Goal: Information Seeking & Learning: Learn about a topic

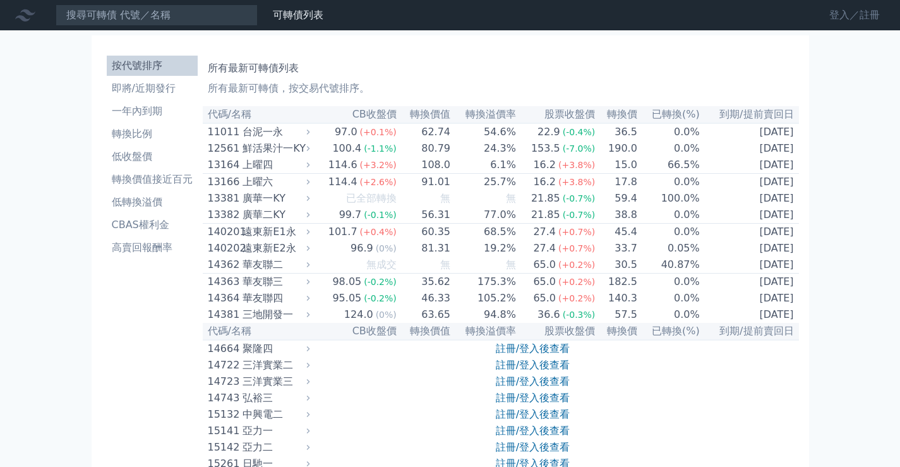
click at [820, 7] on link "登入／註冊" at bounding box center [854, 15] width 71 height 20
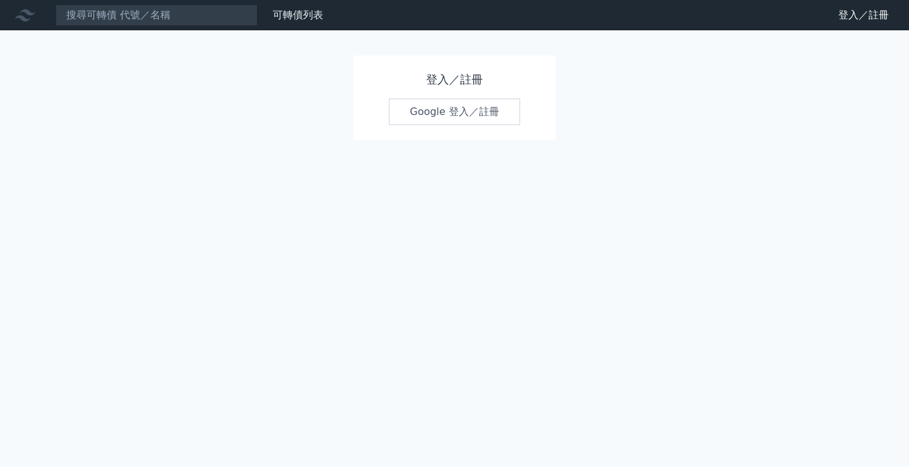
click at [472, 105] on link "Google 登入／註冊" at bounding box center [454, 111] width 131 height 27
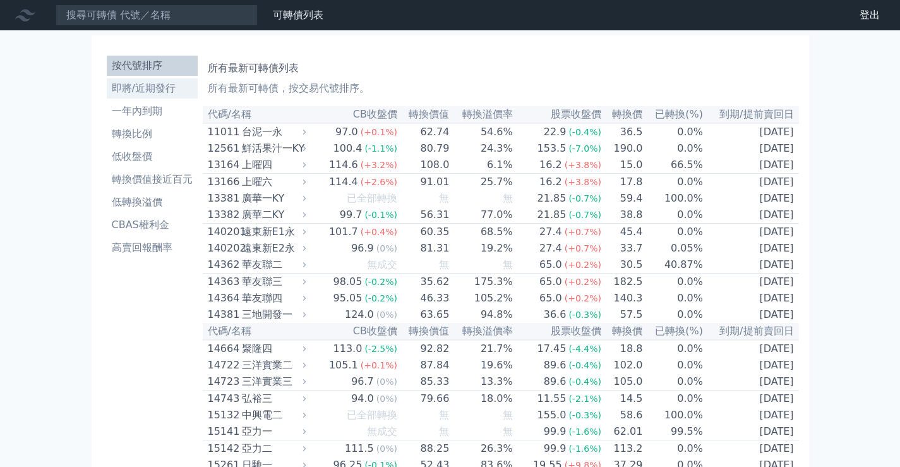
click at [165, 85] on li "即將/近期發行" at bounding box center [152, 88] width 91 height 15
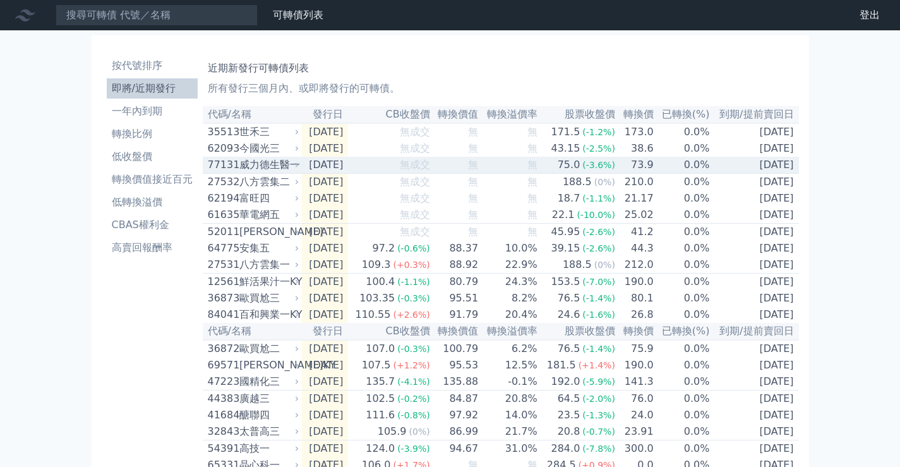
click at [465, 167] on td "無" at bounding box center [455, 165] width 49 height 17
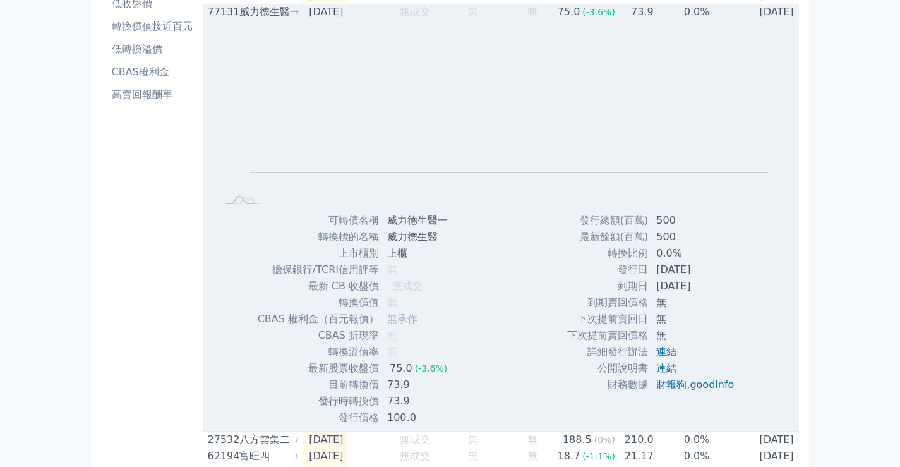
scroll to position [189, 0]
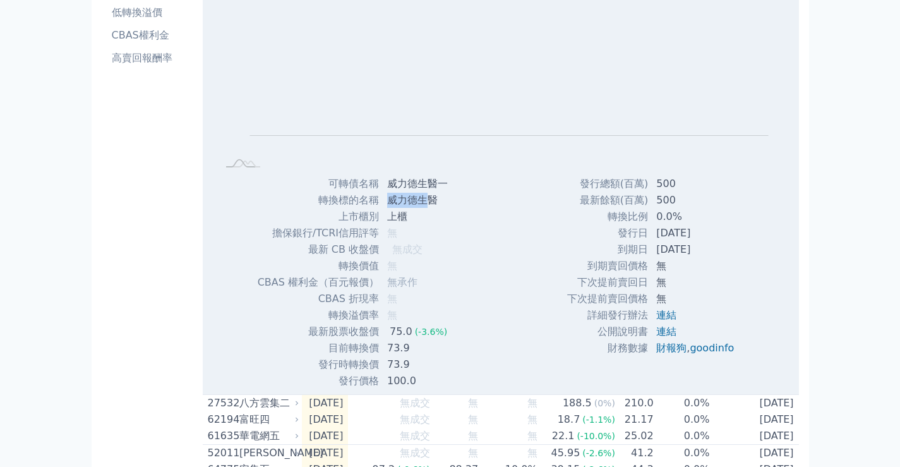
drag, startPoint x: 391, startPoint y: 205, endPoint x: 429, endPoint y: 203, distance: 37.9
click at [427, 203] on td "威力德生醫" at bounding box center [418, 200] width 78 height 16
click at [432, 203] on td "威力德生醫" at bounding box center [418, 200] width 78 height 16
drag, startPoint x: 437, startPoint y: 203, endPoint x: 367, endPoint y: 205, distance: 69.5
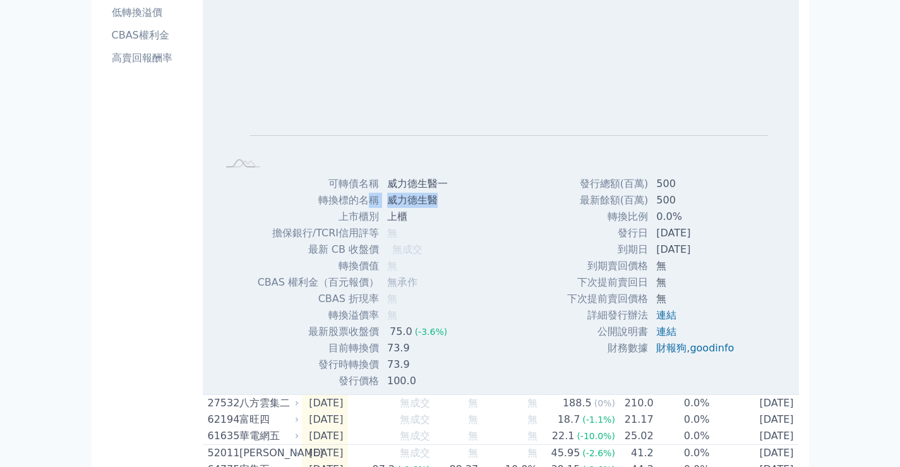
click at [367, 205] on tr "轉換標的名稱 威力德生醫" at bounding box center [357, 200] width 201 height 16
click at [405, 208] on td "威力德生醫" at bounding box center [418, 200] width 78 height 16
drag, startPoint x: 386, startPoint y: 206, endPoint x: 431, endPoint y: 206, distance: 44.2
click at [431, 206] on td "威力德生醫" at bounding box center [418, 200] width 78 height 16
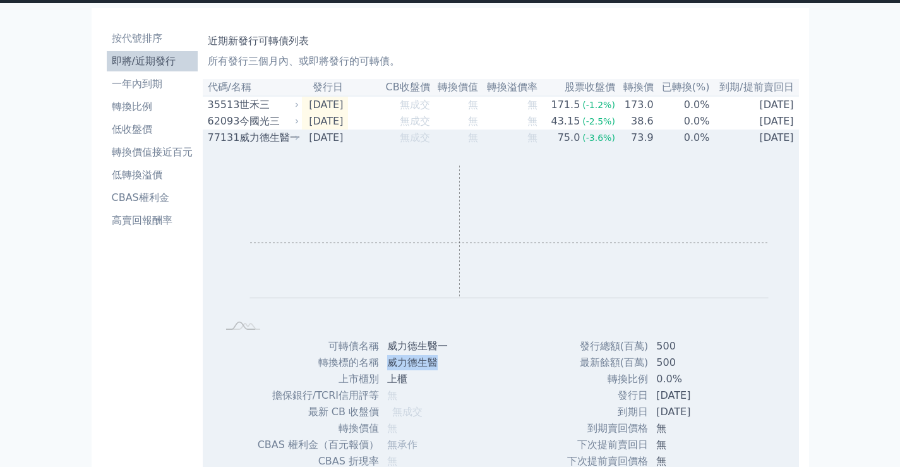
scroll to position [0, 0]
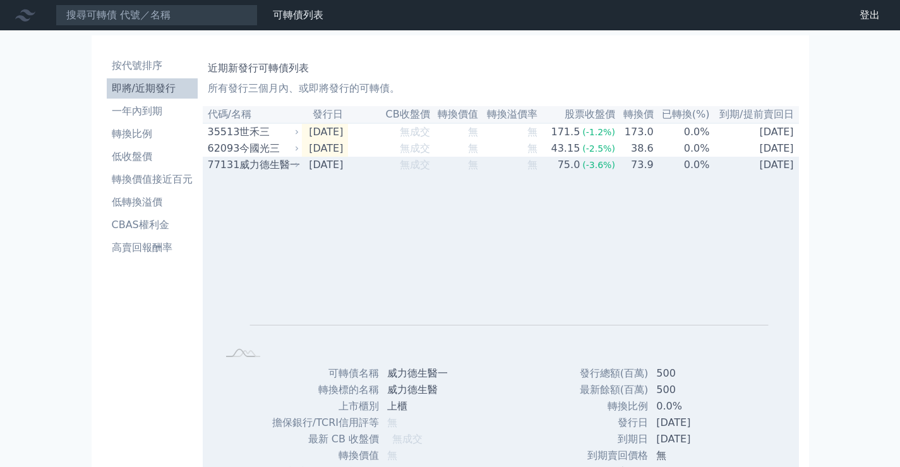
click at [258, 168] on div "威力德生醫一" at bounding box center [267, 164] width 57 height 15
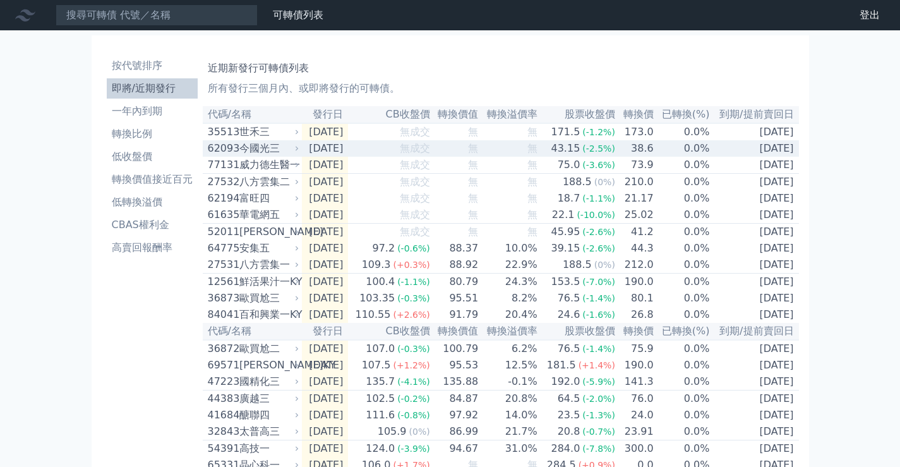
scroll to position [63, 0]
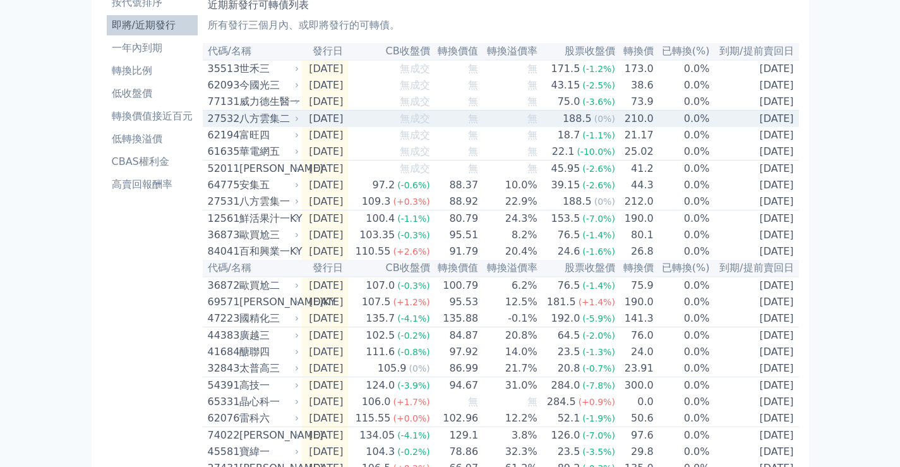
click at [340, 128] on td "[DATE]" at bounding box center [325, 118] width 47 height 17
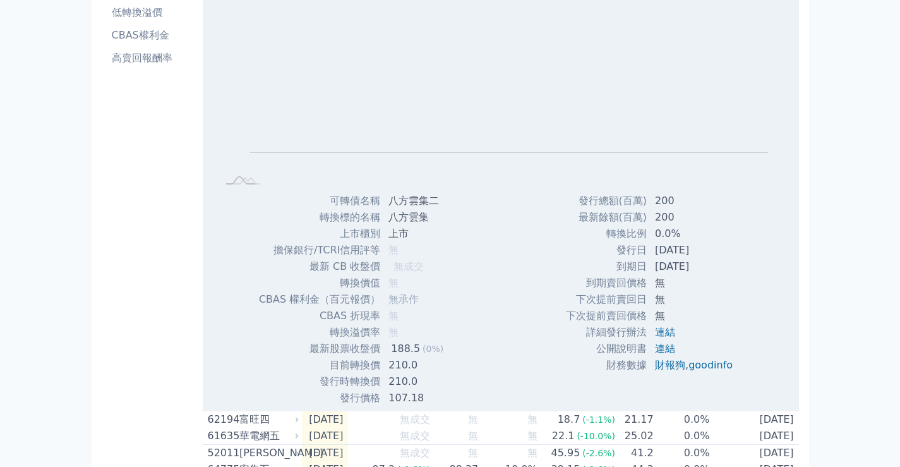
scroll to position [253, 0]
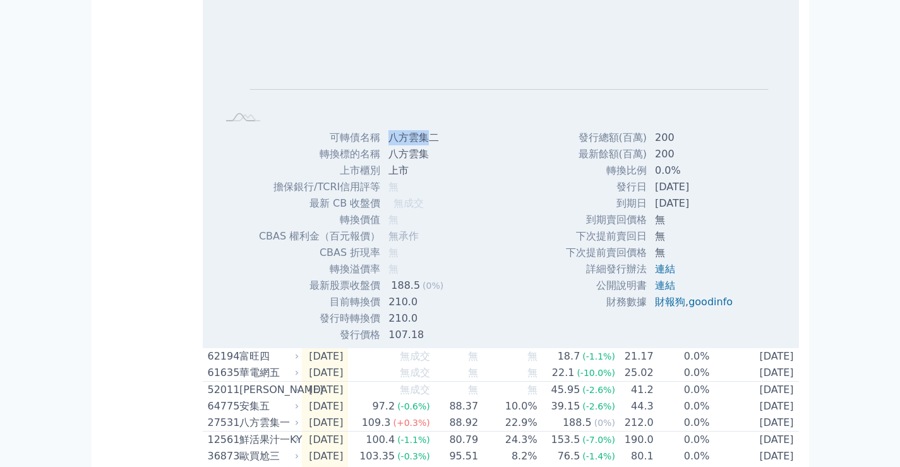
drag, startPoint x: 427, startPoint y: 146, endPoint x: 388, endPoint y: 145, distance: 39.2
click at [388, 145] on td "八方雲集二" at bounding box center [417, 137] width 73 height 16
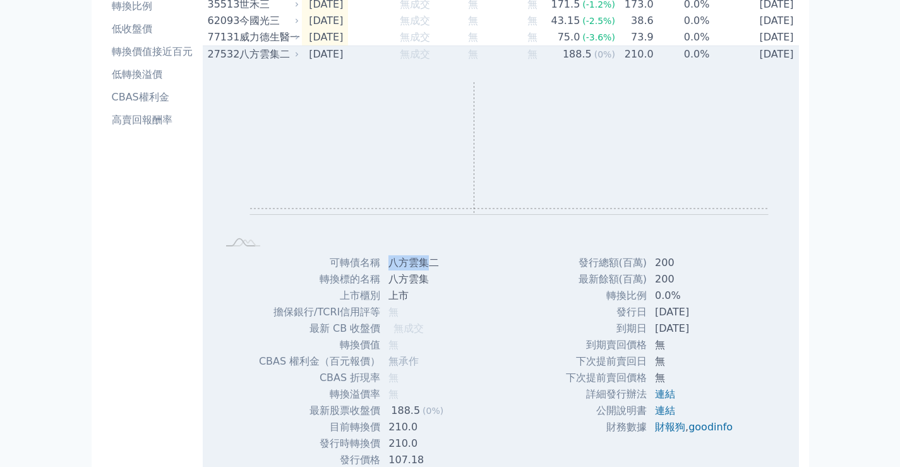
scroll to position [126, 0]
click at [332, 70] on div "Zoom Out L L Chart created using amCharts library" at bounding box center [501, 160] width 596 height 192
click at [339, 64] on td "[DATE]" at bounding box center [325, 55] width 47 height 17
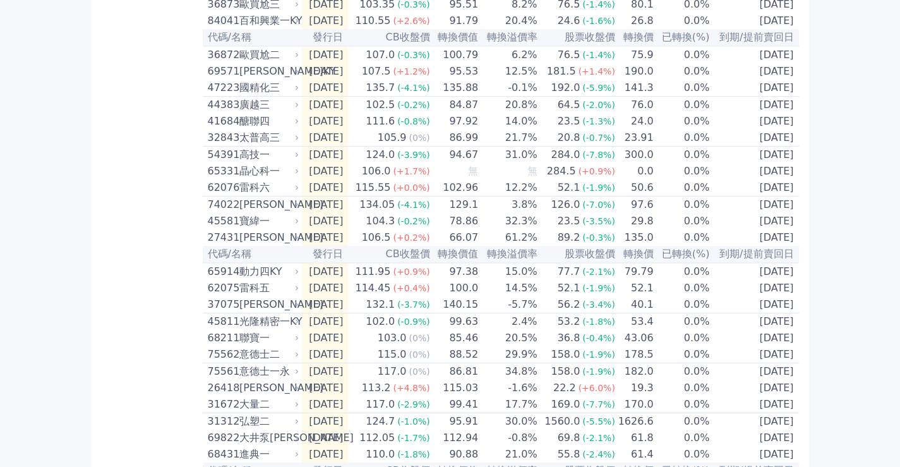
scroll to position [316, 0]
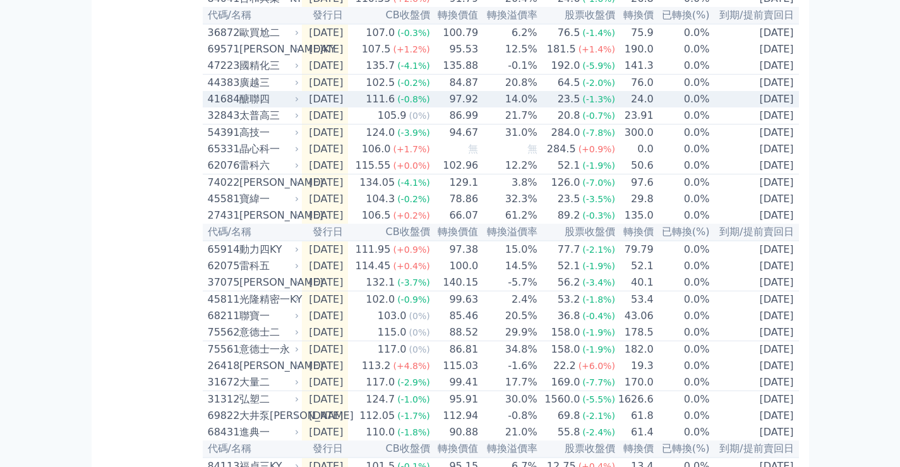
click at [290, 107] on div "醣聯四" at bounding box center [267, 99] width 57 height 15
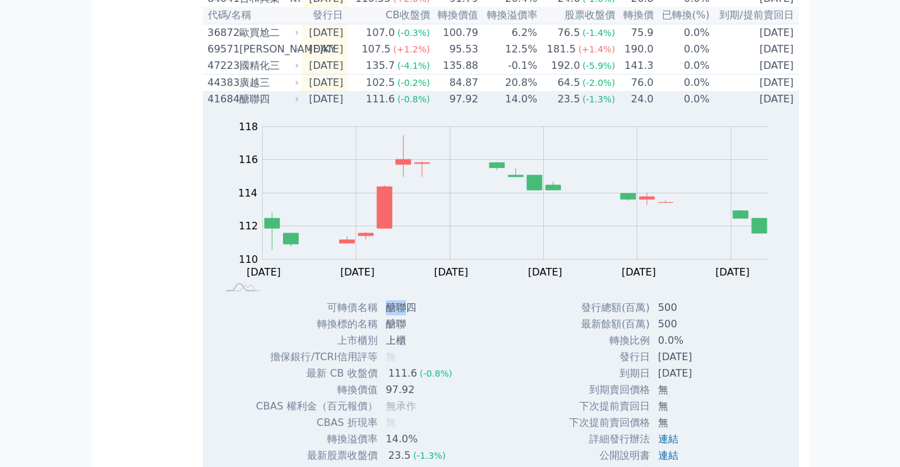
drag, startPoint x: 401, startPoint y: 331, endPoint x: 383, endPoint y: 335, distance: 18.6
click at [383, 316] on td "醣聯四" at bounding box center [420, 307] width 84 height 16
click at [312, 107] on td "[DATE]" at bounding box center [325, 99] width 47 height 16
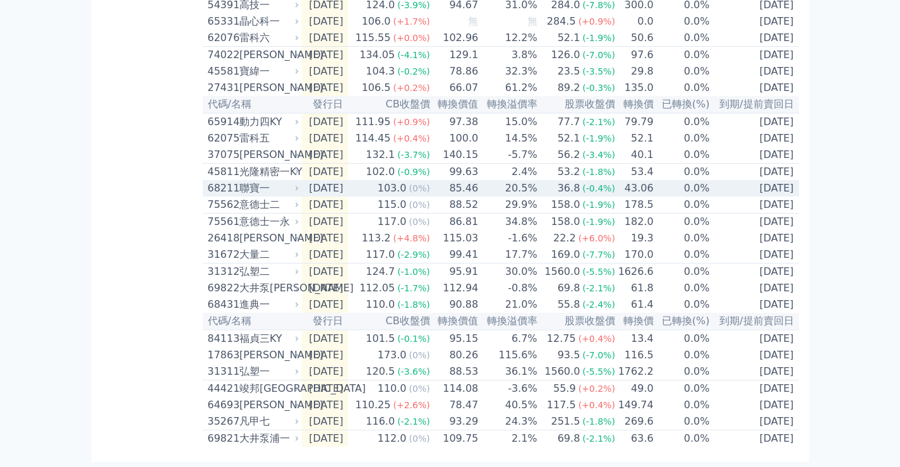
scroll to position [503, 0]
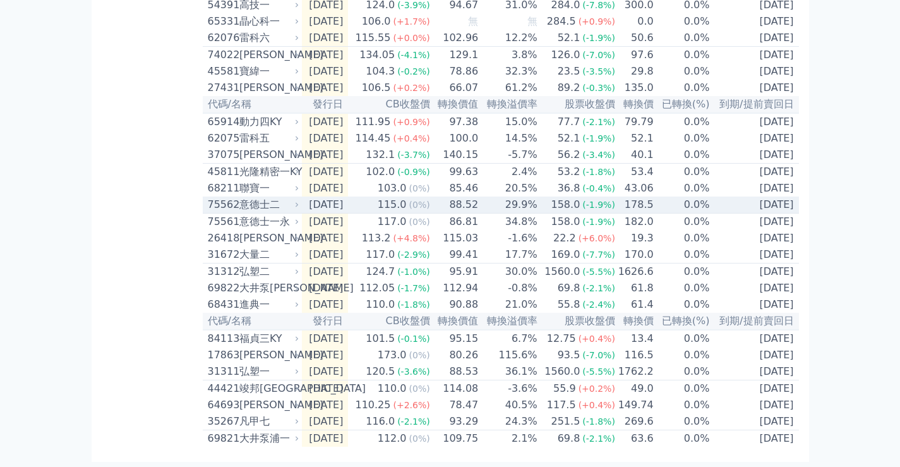
click at [497, 196] on td "29.9%" at bounding box center [508, 204] width 59 height 17
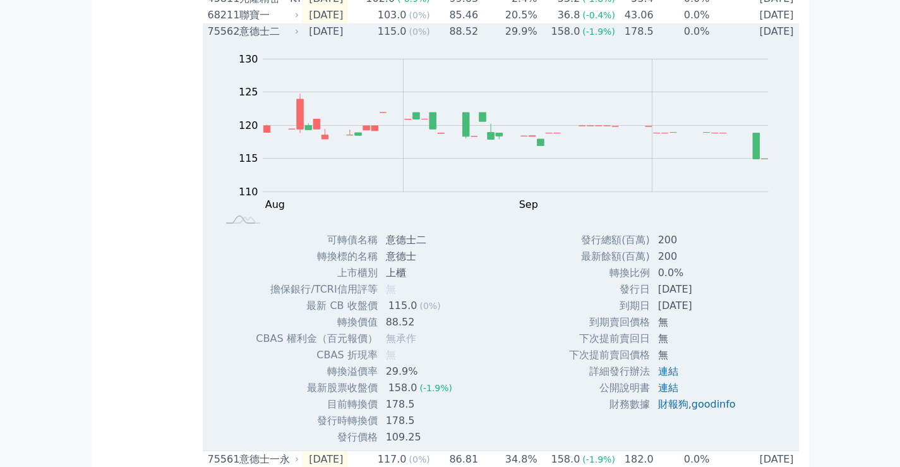
scroll to position [629, 0]
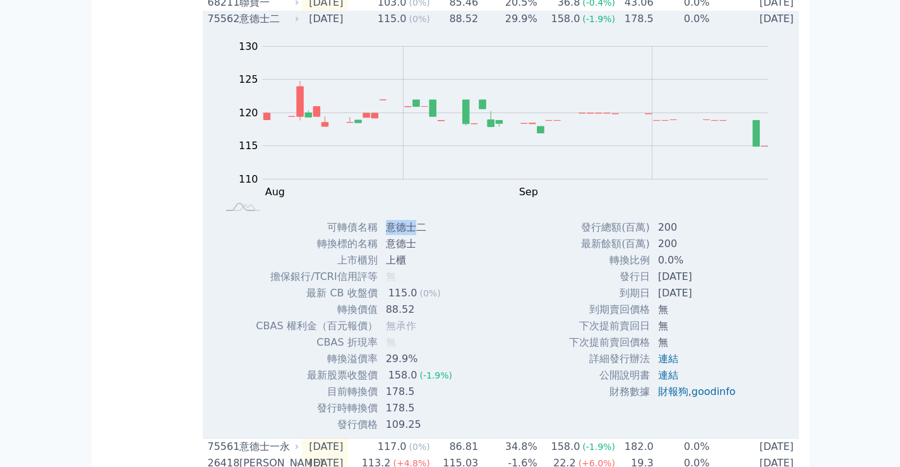
drag, startPoint x: 414, startPoint y: 265, endPoint x: 381, endPoint y: 268, distance: 33.6
click at [381, 235] on td "意德士二" at bounding box center [420, 227] width 84 height 16
click at [261, 27] on div "意德士二" at bounding box center [267, 18] width 57 height 15
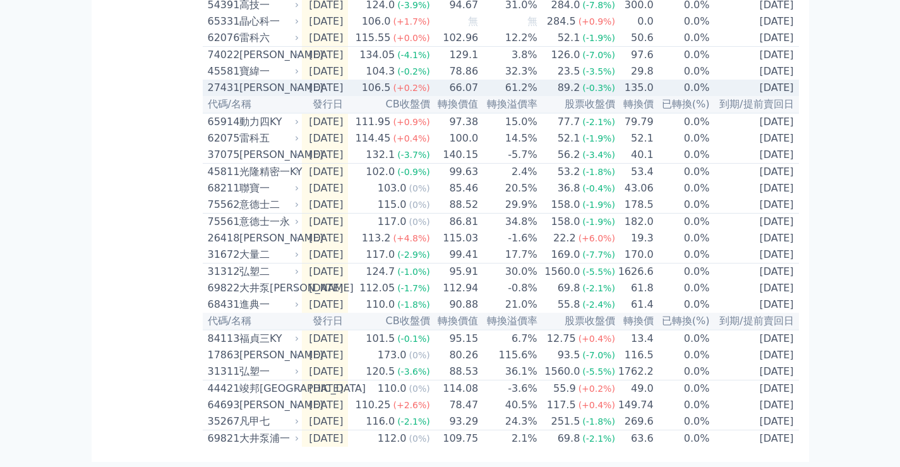
scroll to position [503, 0]
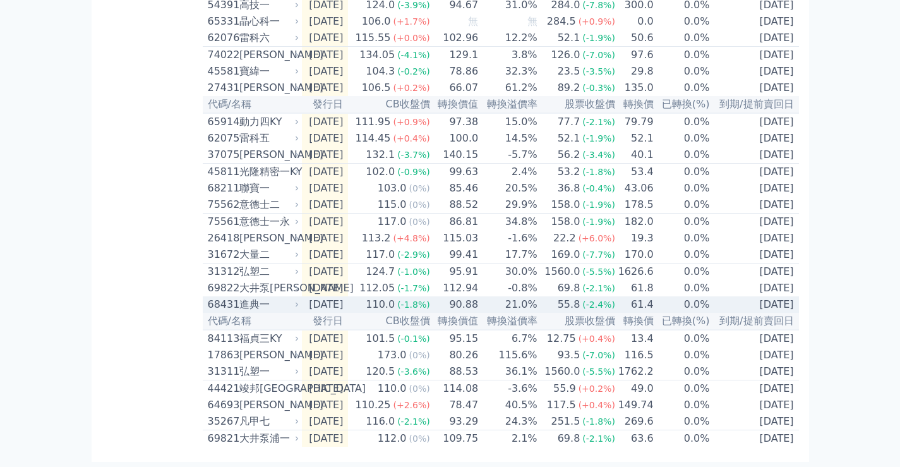
click at [347, 298] on td "[DATE]" at bounding box center [325, 304] width 47 height 16
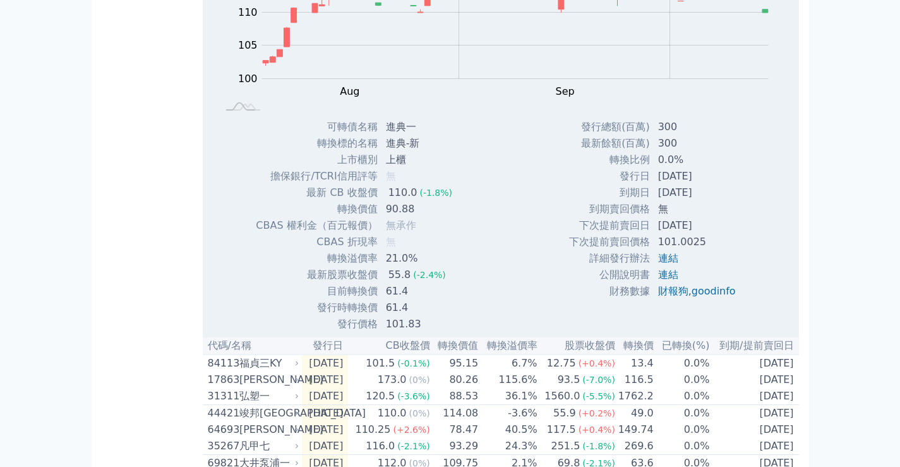
scroll to position [881, 0]
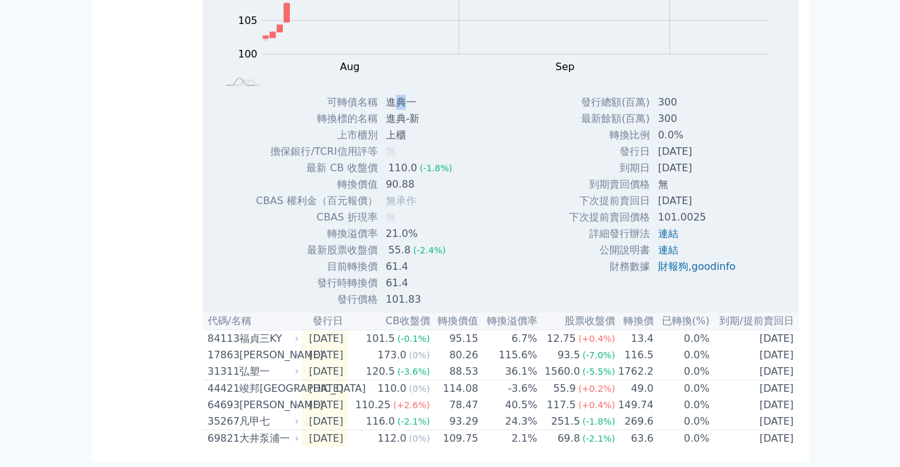
drag, startPoint x: 406, startPoint y: 126, endPoint x: 392, endPoint y: 126, distance: 13.9
click at [392, 110] on td "進典一" at bounding box center [420, 102] width 84 height 16
click at [391, 110] on td "進典一" at bounding box center [420, 102] width 84 height 16
drag, startPoint x: 388, startPoint y: 125, endPoint x: 410, endPoint y: 128, distance: 22.3
click at [410, 110] on td "進典一" at bounding box center [420, 102] width 84 height 16
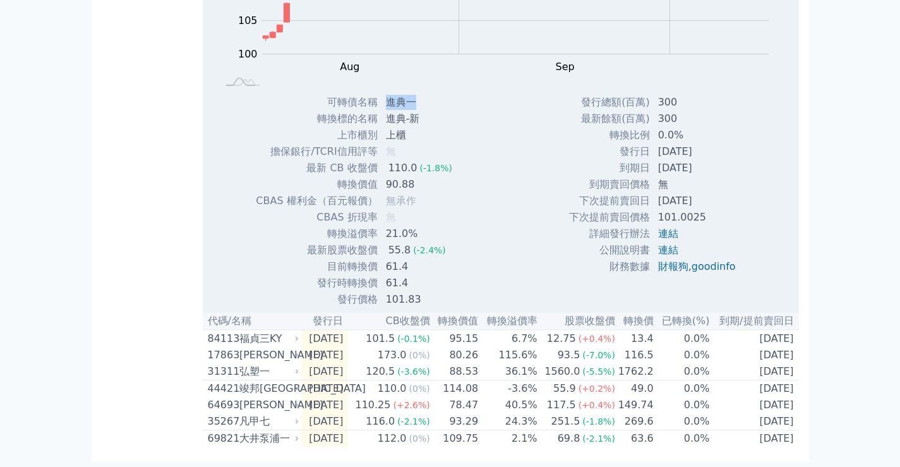
click at [401, 110] on td "進典一" at bounding box center [420, 102] width 84 height 16
drag, startPoint x: 392, startPoint y: 121, endPoint x: 403, endPoint y: 124, distance: 11.2
click at [403, 110] on td "進典一" at bounding box center [420, 102] width 84 height 16
click at [388, 110] on td "進典一" at bounding box center [420, 102] width 84 height 16
drag, startPoint x: 387, startPoint y: 123, endPoint x: 403, endPoint y: 126, distance: 16.6
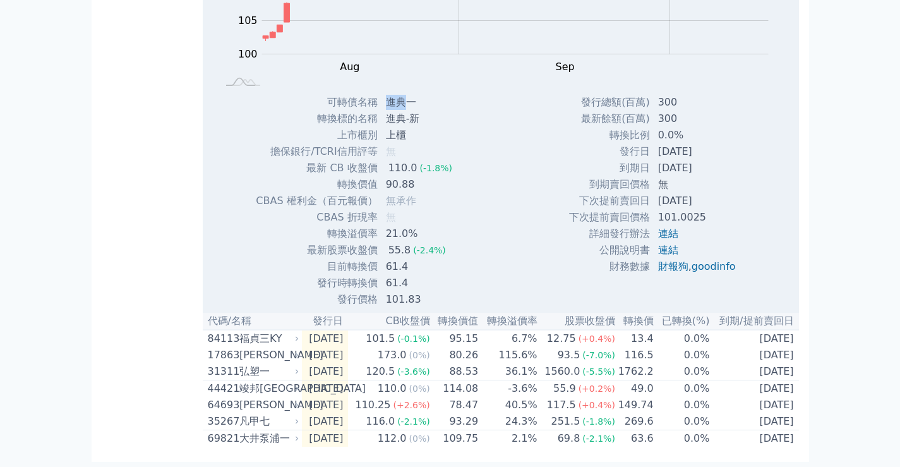
click at [403, 110] on td "進典一" at bounding box center [420, 102] width 84 height 16
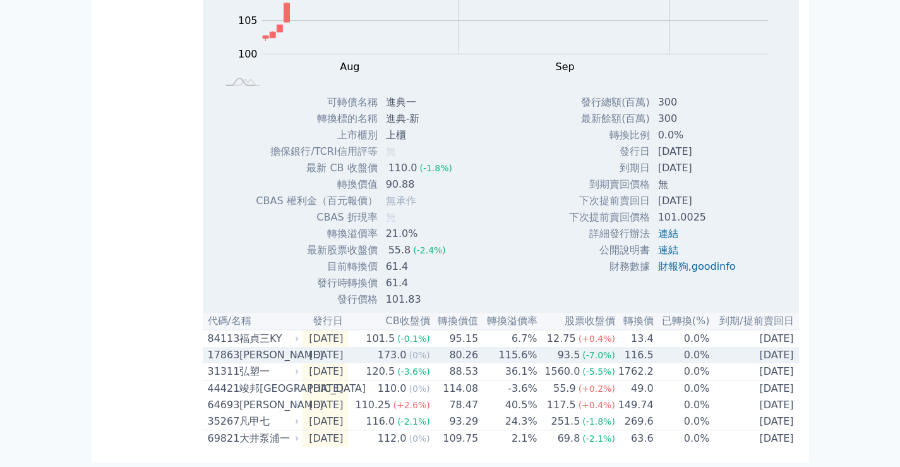
click at [461, 353] on td "80.26" at bounding box center [455, 355] width 49 height 16
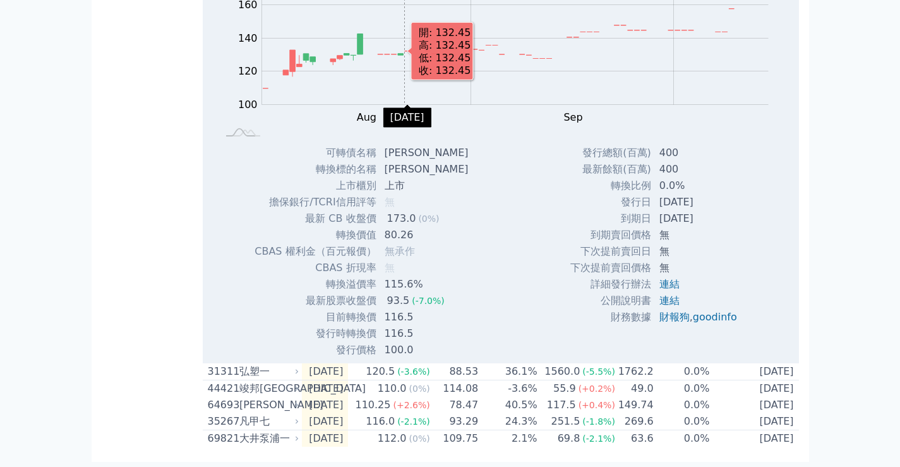
scroll to position [1323, 0]
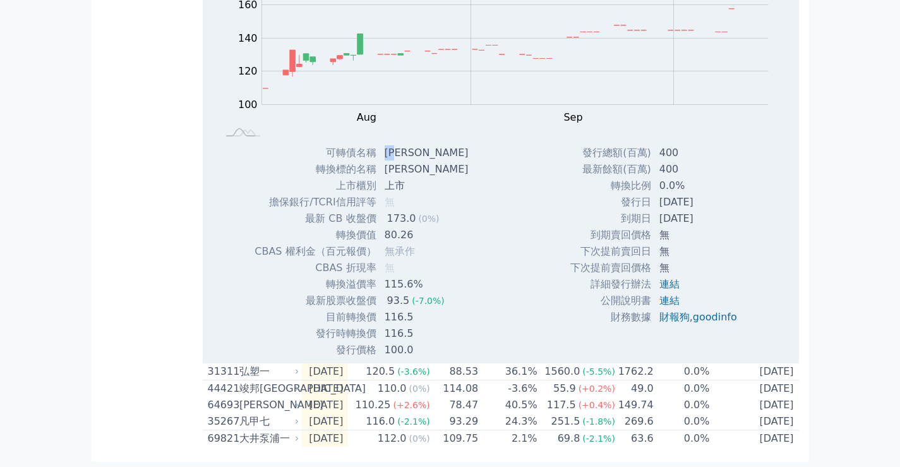
drag, startPoint x: 408, startPoint y: 141, endPoint x: 385, endPoint y: 145, distance: 23.7
click at [385, 145] on td "[PERSON_NAME]" at bounding box center [428, 153] width 102 height 16
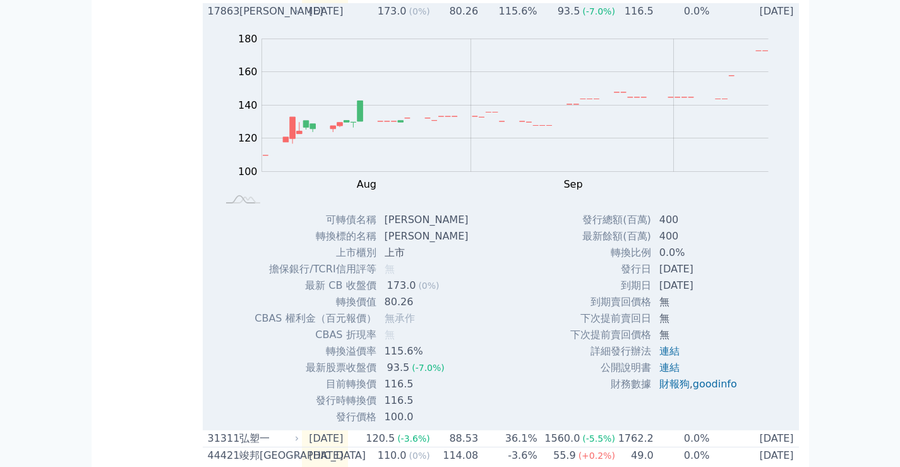
click at [423, 228] on td "[PERSON_NAME]" at bounding box center [428, 219] width 102 height 16
drag, startPoint x: 413, startPoint y: 273, endPoint x: 388, endPoint y: 276, distance: 24.8
click at [388, 228] on td "[PERSON_NAME]" at bounding box center [428, 219] width 102 height 16
click at [340, 20] on td "[DATE]" at bounding box center [325, 11] width 47 height 16
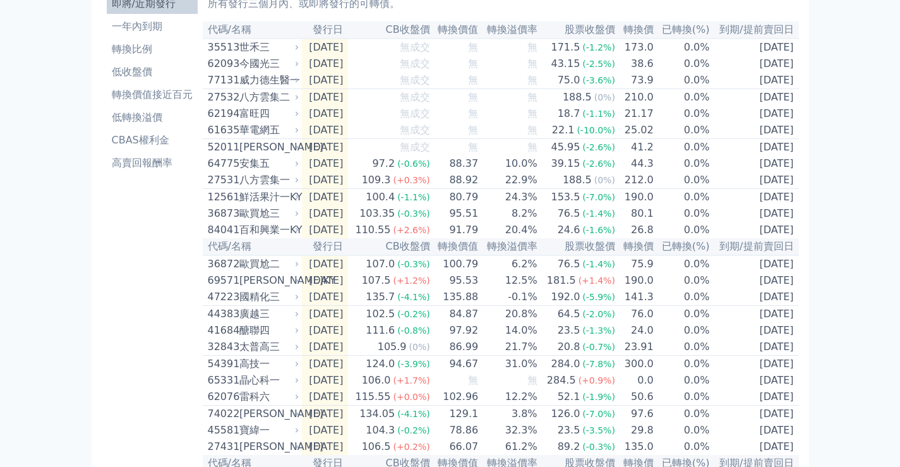
scroll to position [0, 0]
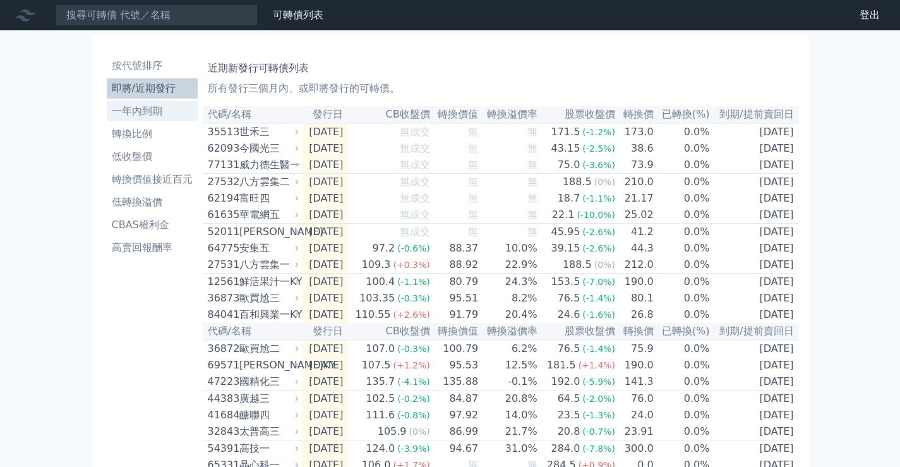
click at [156, 102] on link "一年內到期" at bounding box center [152, 111] width 91 height 20
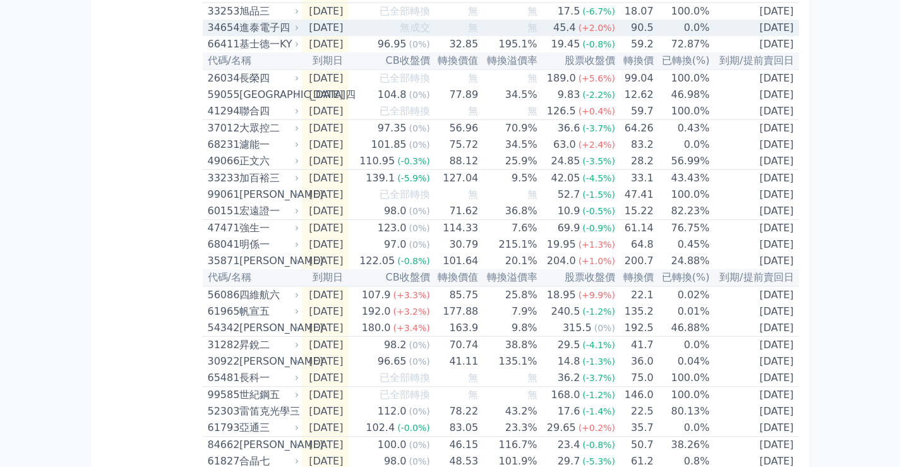
scroll to position [1199, 0]
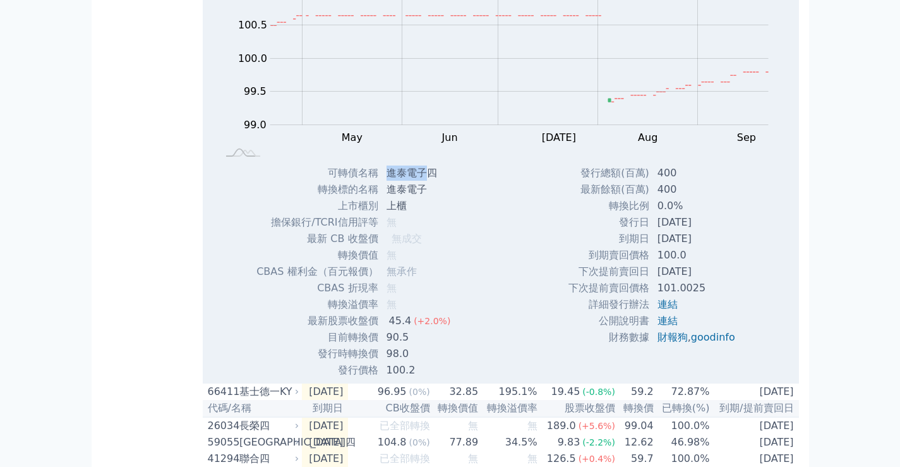
drag, startPoint x: 427, startPoint y: 258, endPoint x: 390, endPoint y: 255, distance: 37.3
click at [390, 181] on td "進泰電子四" at bounding box center [420, 173] width 82 height 16
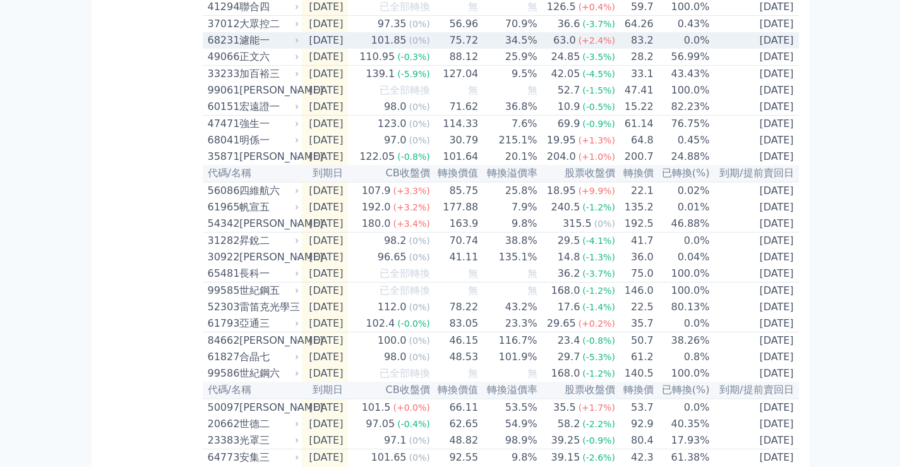
scroll to position [1263, 0]
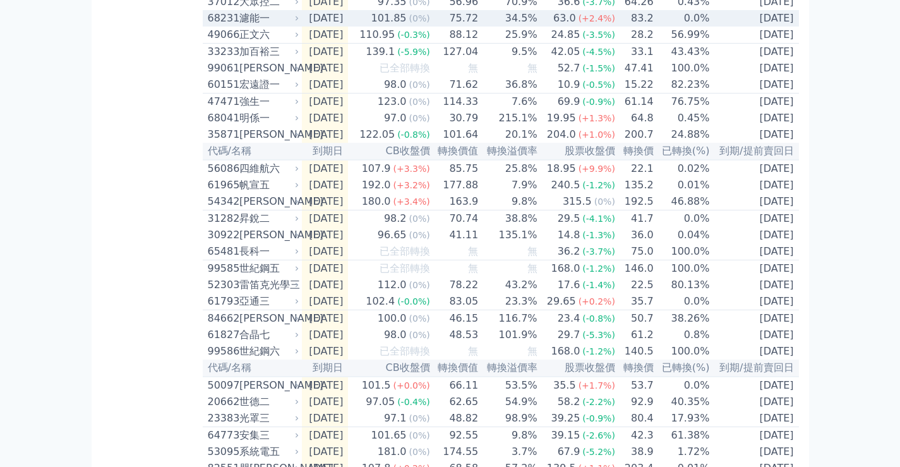
click at [532, 27] on td "34.5%" at bounding box center [508, 18] width 59 height 16
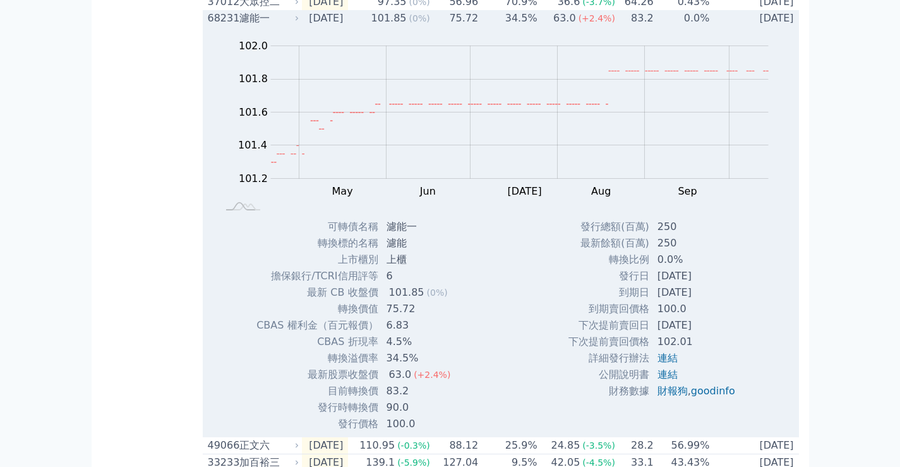
click at [532, 27] on td "34.5%" at bounding box center [508, 18] width 59 height 16
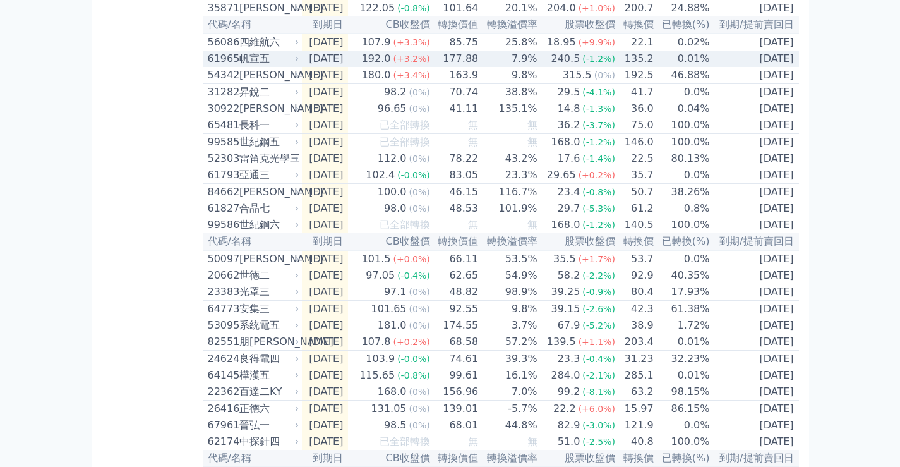
scroll to position [1452, 0]
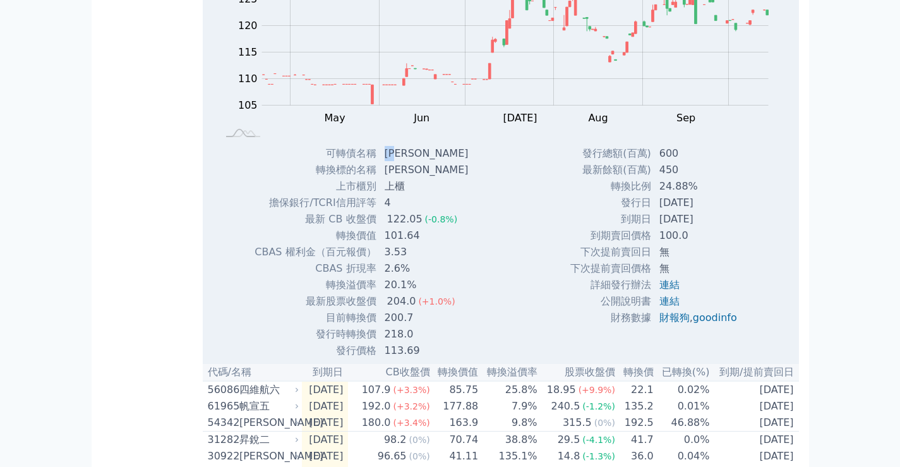
drag, startPoint x: 402, startPoint y: 246, endPoint x: 382, endPoint y: 247, distance: 19.7
click at [382, 162] on td "[PERSON_NAME]" at bounding box center [428, 153] width 102 height 16
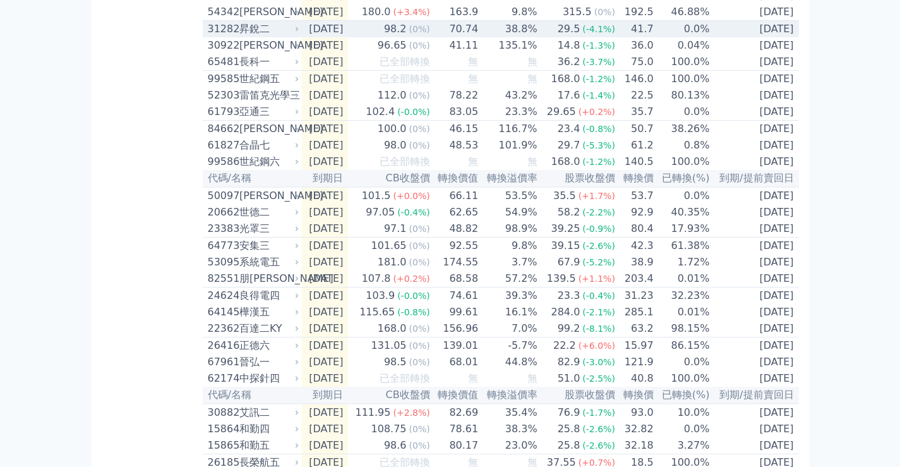
click at [537, 38] on td "38.8%" at bounding box center [508, 29] width 59 height 17
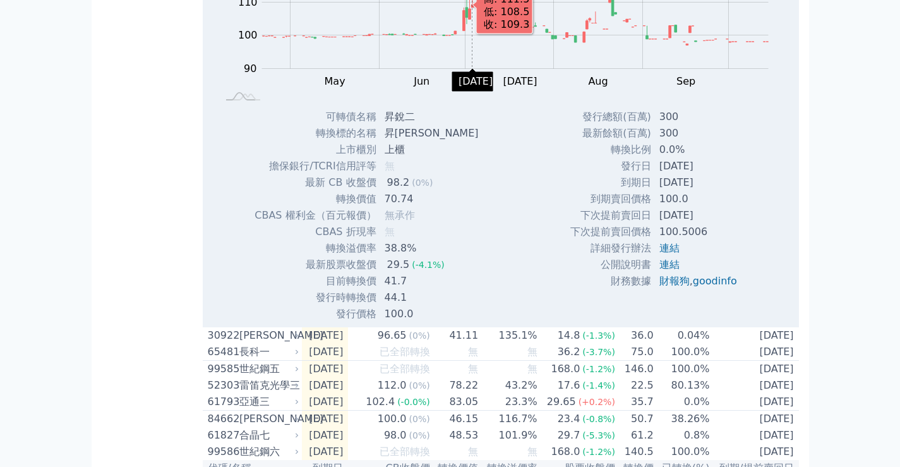
scroll to position [1578, 0]
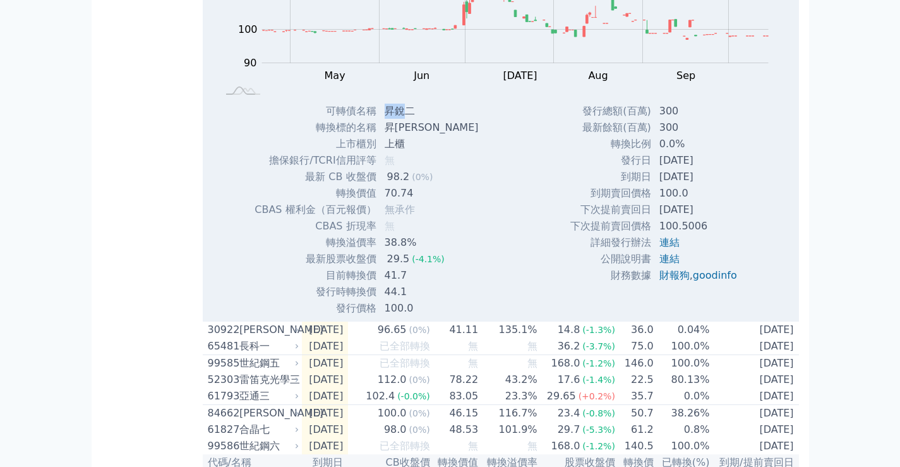
drag, startPoint x: 396, startPoint y: 213, endPoint x: 388, endPoint y: 213, distance: 8.8
click at [388, 119] on td "昇銳二" at bounding box center [433, 111] width 112 height 16
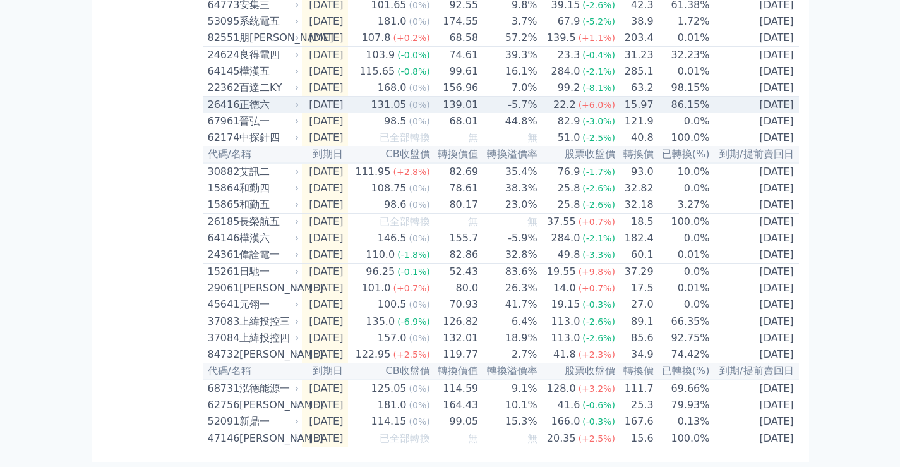
scroll to position [2257, 0]
